Goal: Task Accomplishment & Management: Manage account settings

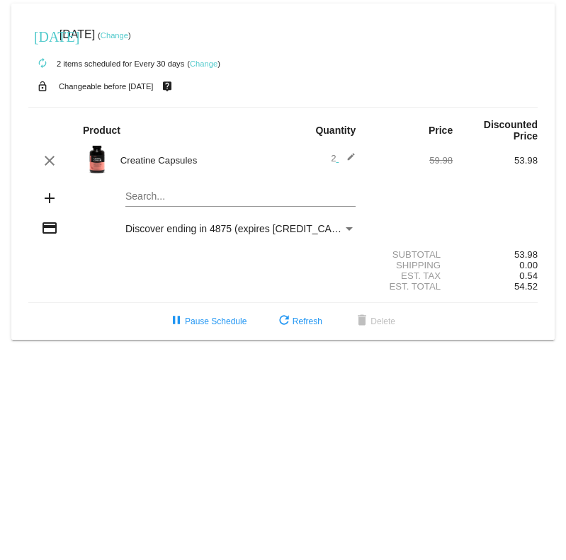
click at [166, 207] on mat-card "today Oct 15 2025 ( Change ) autorenew 2 items scheduled for Every 30 days ( Ch…" at bounding box center [282, 172] width 543 height 336
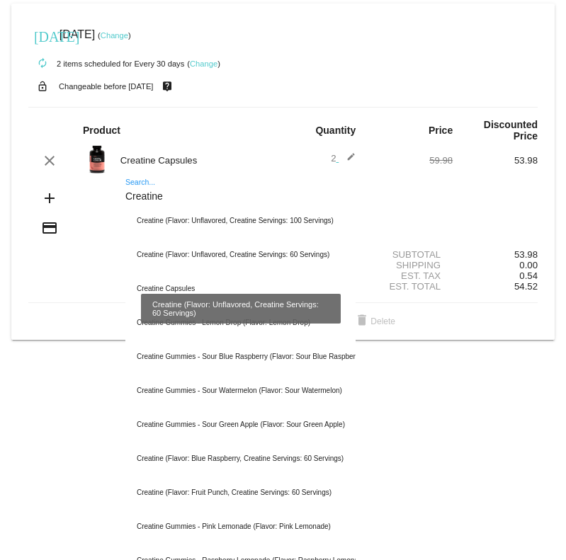
type input "Creatine"
click at [255, 268] on div "Creatine (Flavor: Unflavored, Creatine Servings: 60 Servings)" at bounding box center [240, 255] width 230 height 34
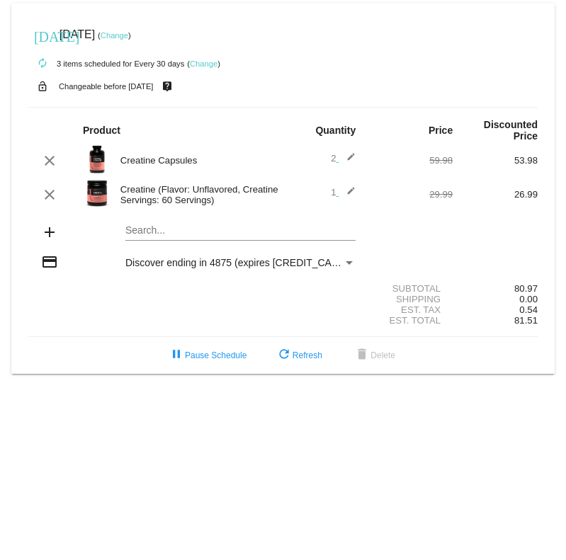
click at [164, 242] on mat-card "today Oct 15 2025 ( Change ) autorenew 3 items scheduled for Every 30 days ( Ch…" at bounding box center [282, 189] width 543 height 371
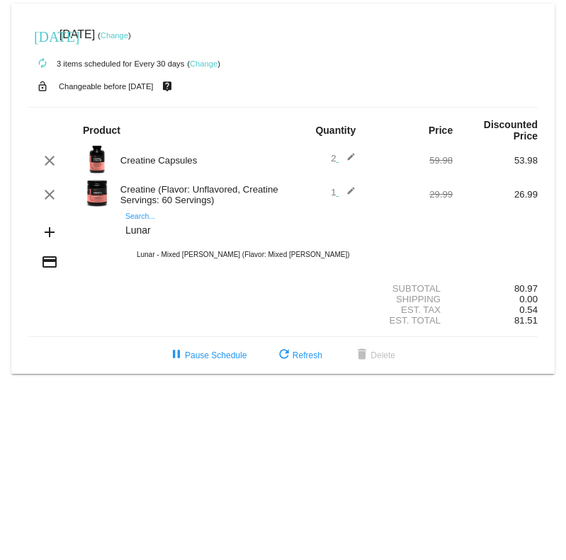
type input "Lunar"
click at [244, 260] on div "Lunar - Mixed [PERSON_NAME] (Flavor: Mixed [PERSON_NAME])" at bounding box center [240, 255] width 230 height 34
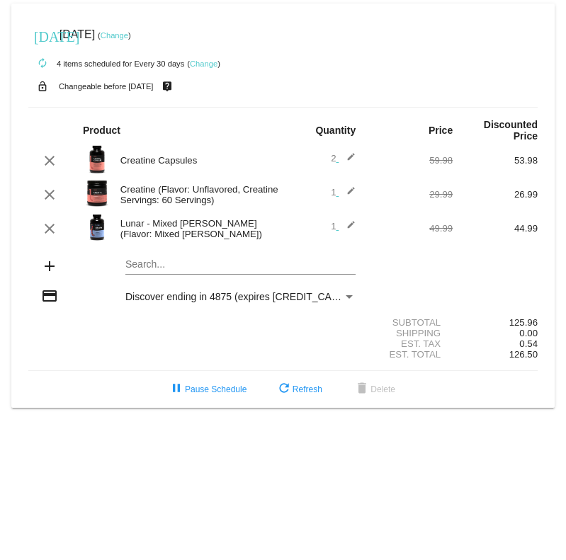
click at [142, 276] on mat-card "today Oct 15 2025 ( Change ) autorenew 4 items scheduled for Every 30 days ( Ch…" at bounding box center [282, 206] width 543 height 405
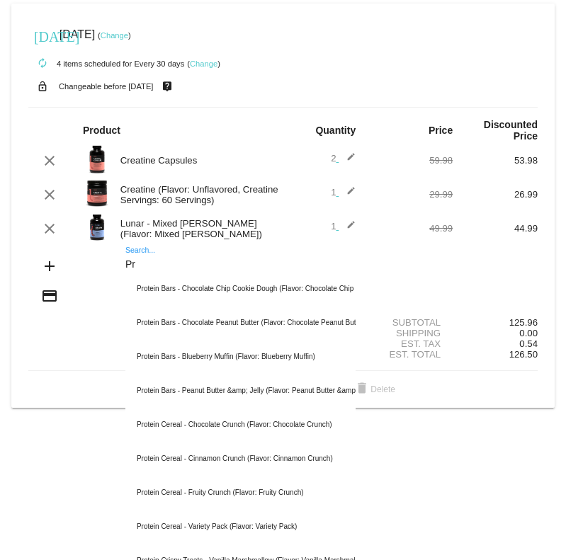
type input "P"
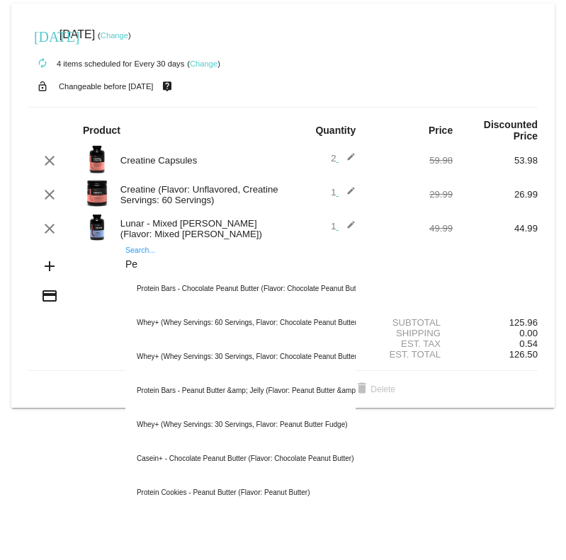
type input "P"
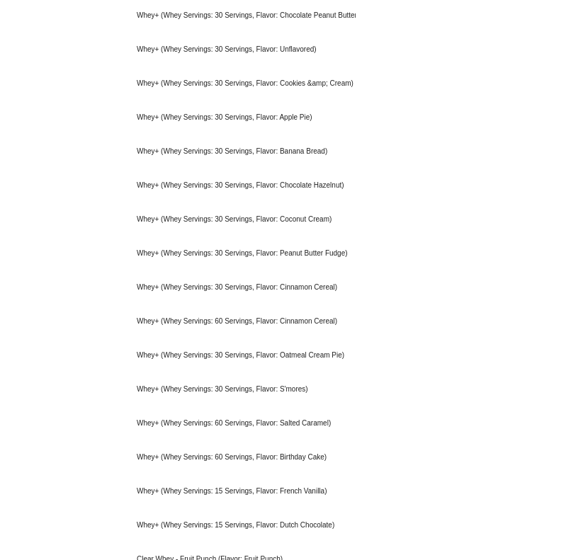
scroll to position [713, 0]
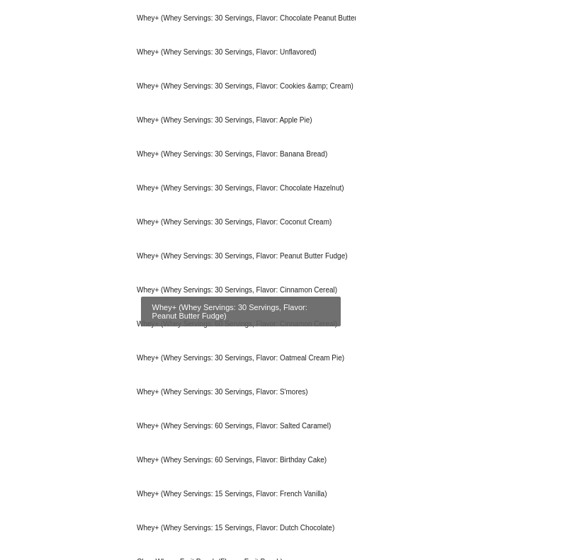
type input "Whey"
click at [310, 268] on div "Whey+ (Whey Servings: 30 Servings, Flavor: Peanut Butter Fudge)" at bounding box center [240, 256] width 230 height 34
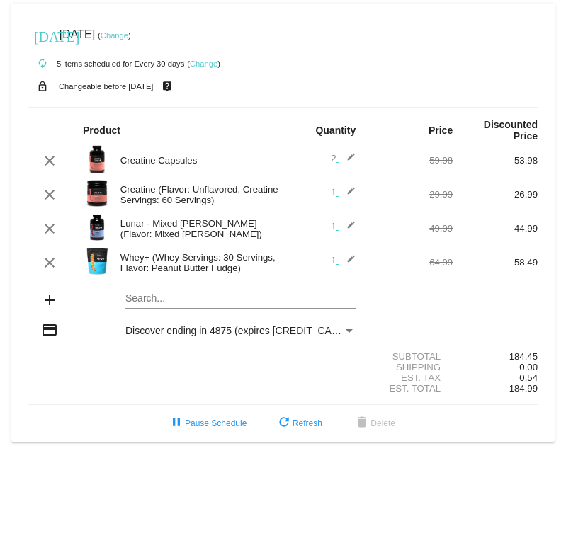
click at [52, 169] on mat-icon "clear" at bounding box center [49, 160] width 17 height 17
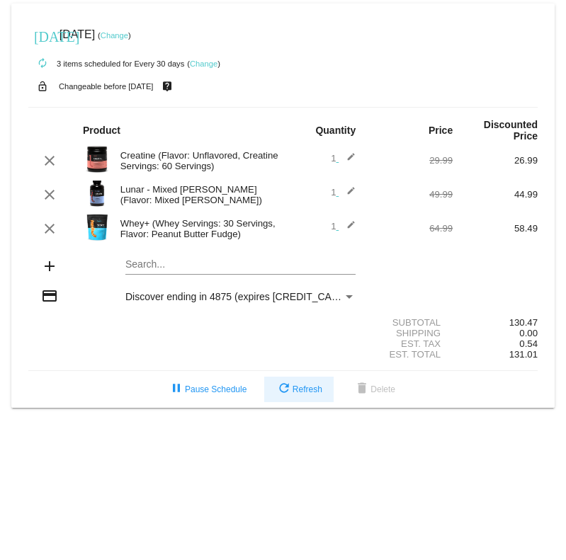
click at [307, 402] on button "refresh Refresh" at bounding box center [298, 390] width 69 height 26
